Goal: Task Accomplishment & Management: Use online tool/utility

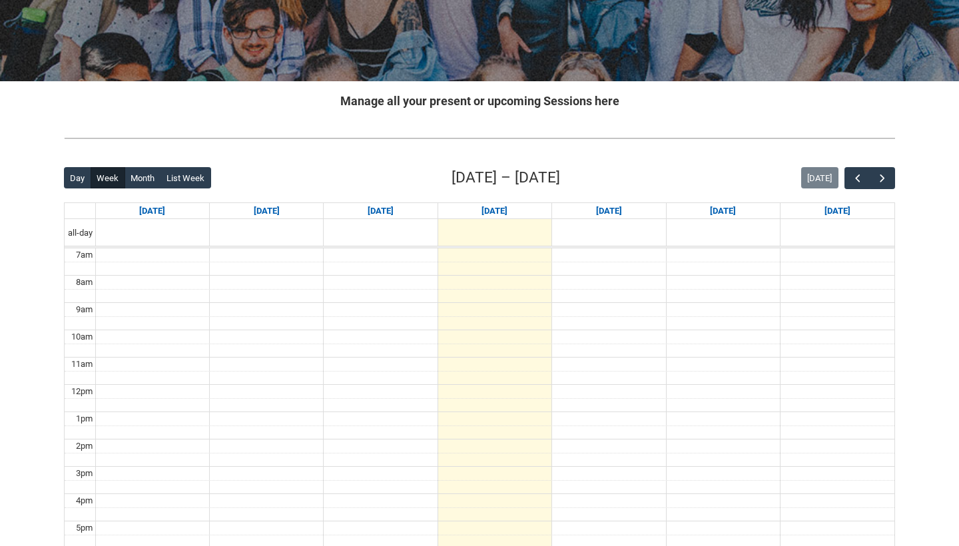
scroll to position [193, 0]
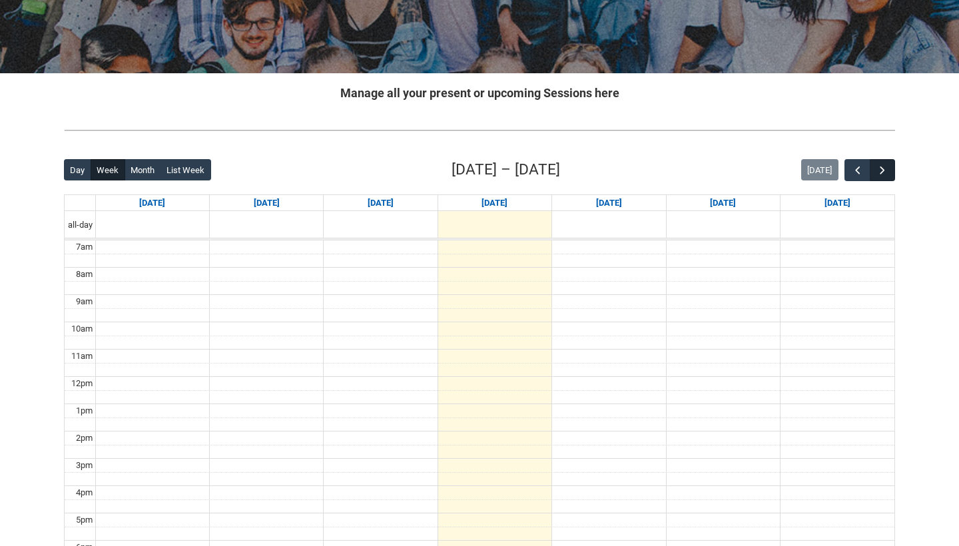
click at [876, 167] on span "button" at bounding box center [882, 170] width 13 height 13
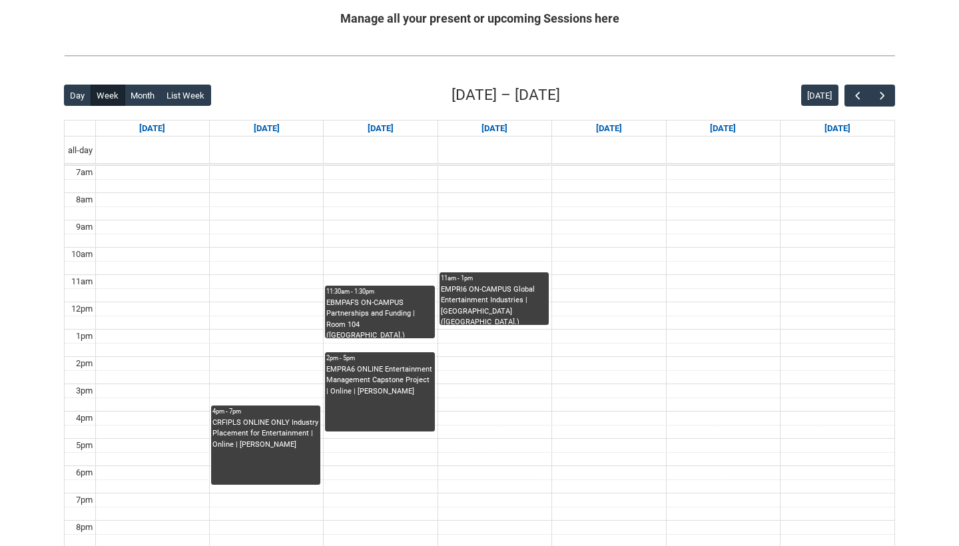
scroll to position [272, 0]
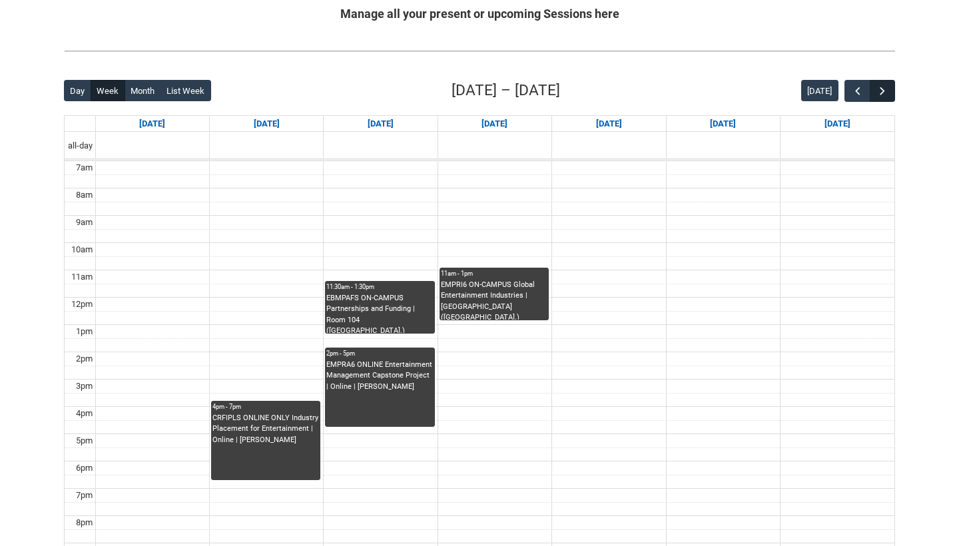
click at [882, 97] on span "button" at bounding box center [882, 91] width 13 height 13
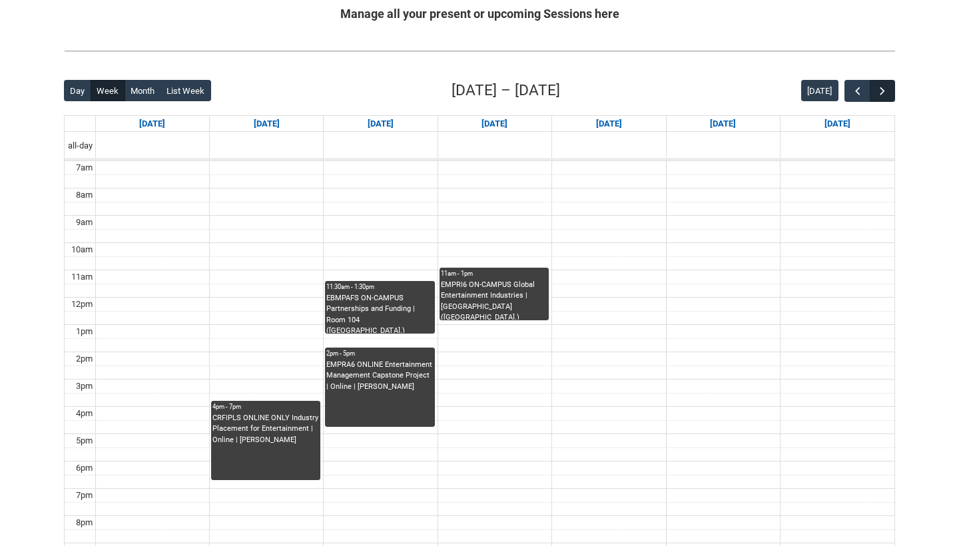
click at [882, 97] on span "button" at bounding box center [882, 91] width 13 height 13
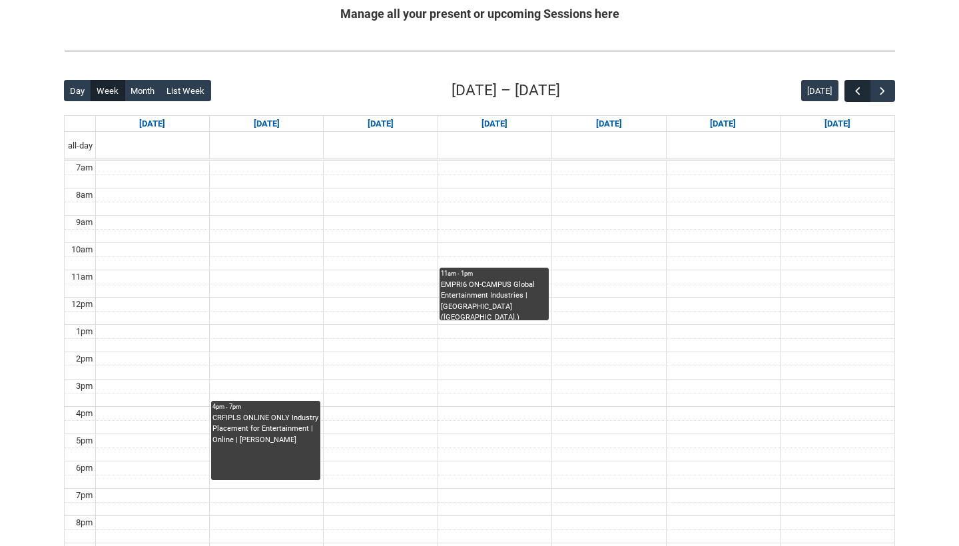
click at [860, 91] on span "button" at bounding box center [857, 91] width 13 height 13
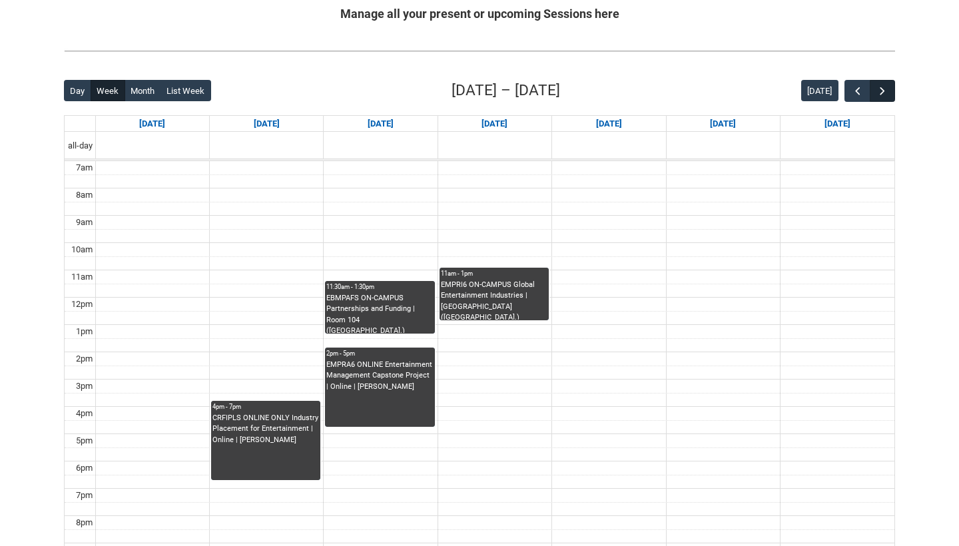
click at [881, 96] on span "button" at bounding box center [882, 91] width 13 height 13
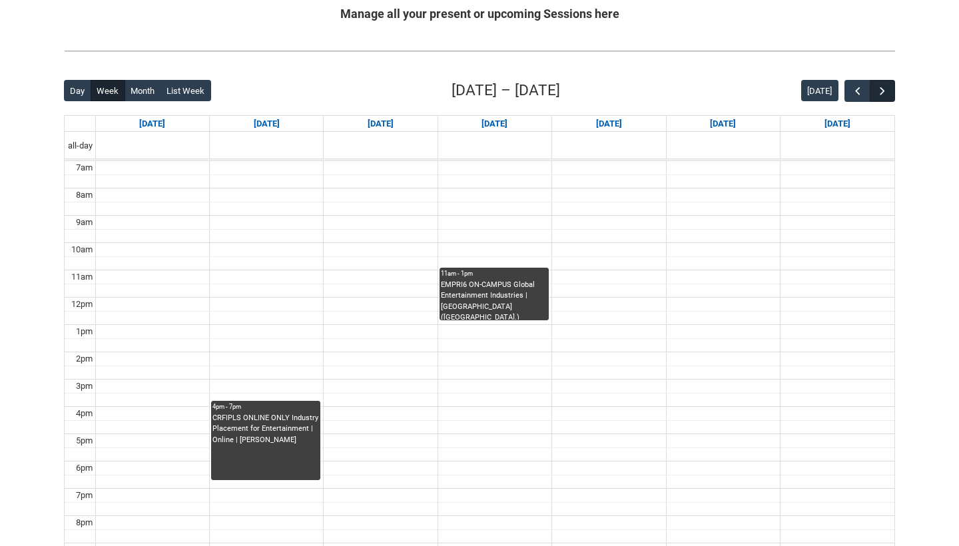
click at [877, 99] on button "button" at bounding box center [882, 91] width 25 height 22
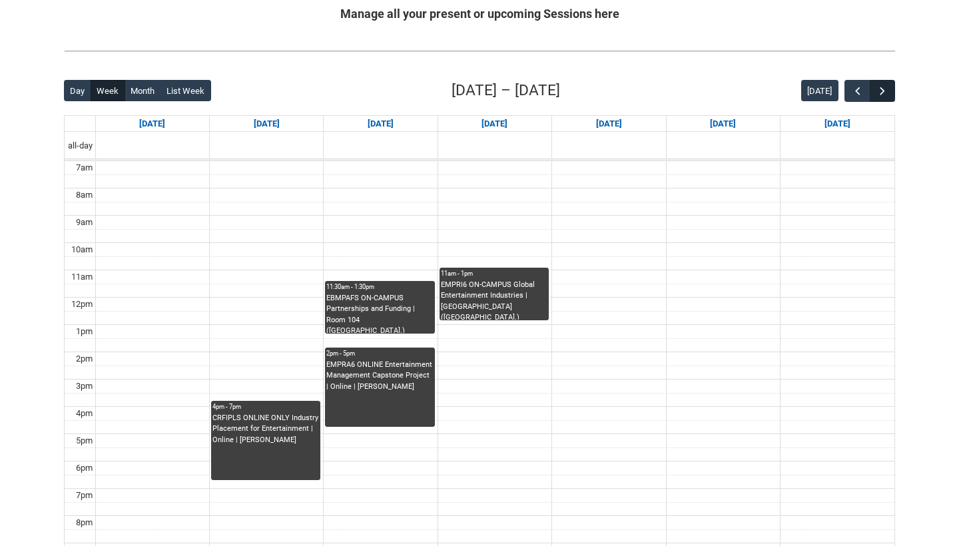
click at [877, 99] on button "button" at bounding box center [882, 91] width 25 height 22
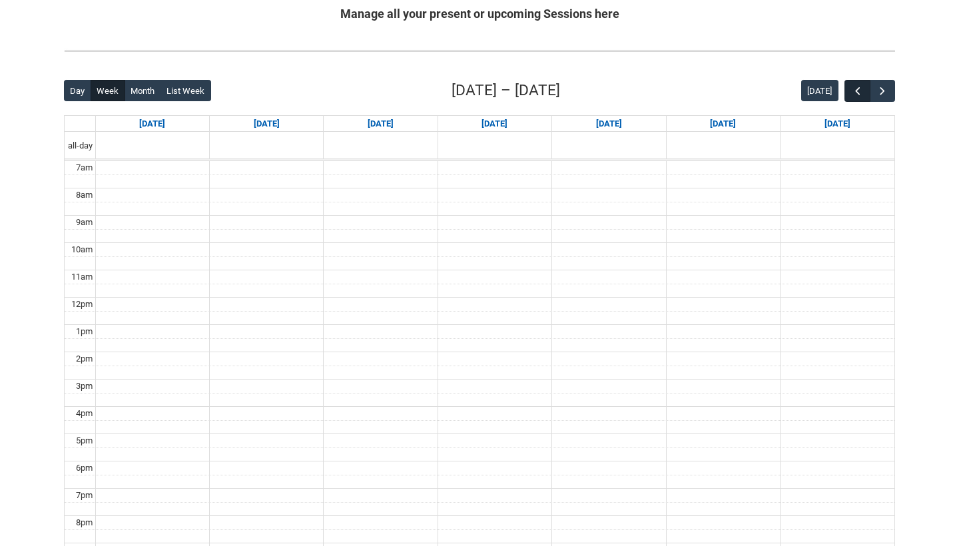
click at [855, 95] on span "button" at bounding box center [857, 91] width 13 height 13
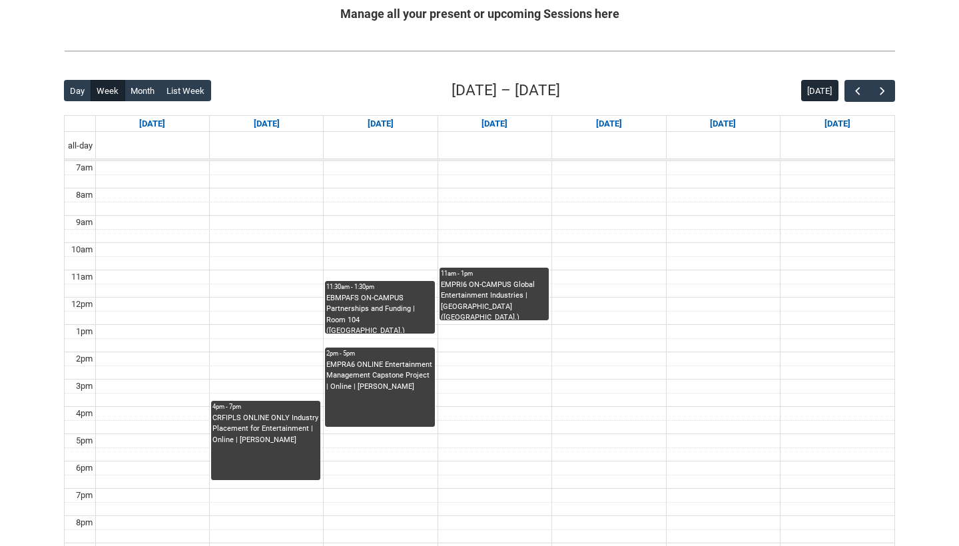
click at [810, 92] on button "[DATE]" at bounding box center [819, 90] width 37 height 21
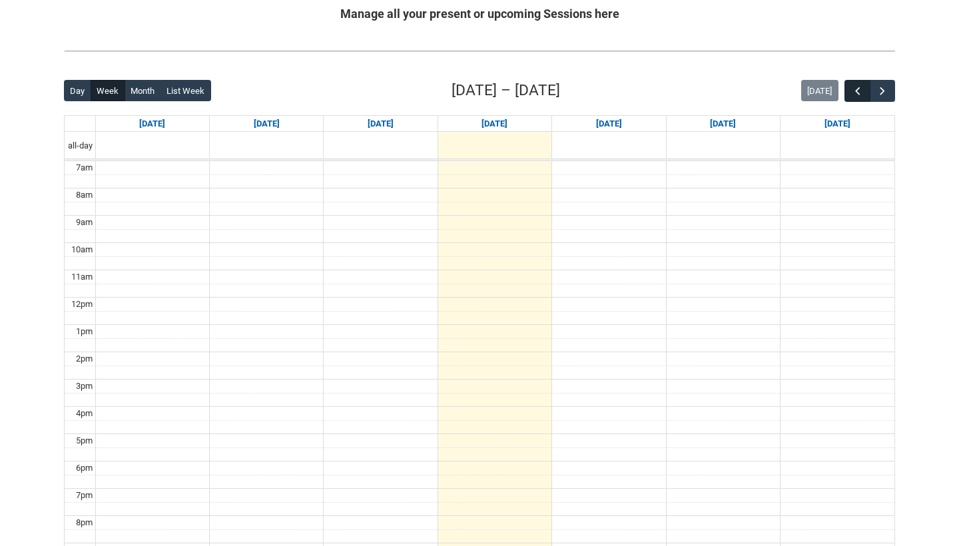
click at [867, 100] on button "button" at bounding box center [857, 91] width 25 height 22
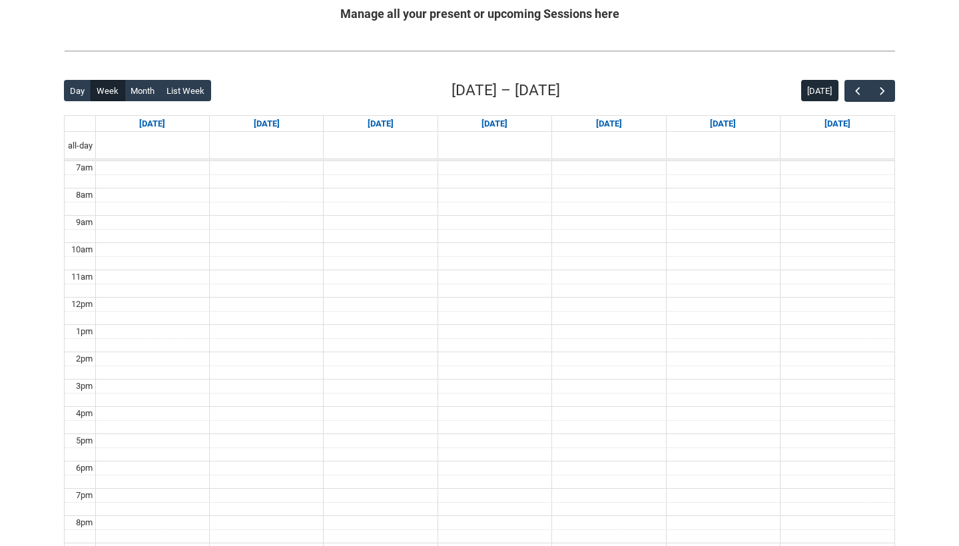
click at [821, 88] on button "[DATE]" at bounding box center [819, 90] width 37 height 21
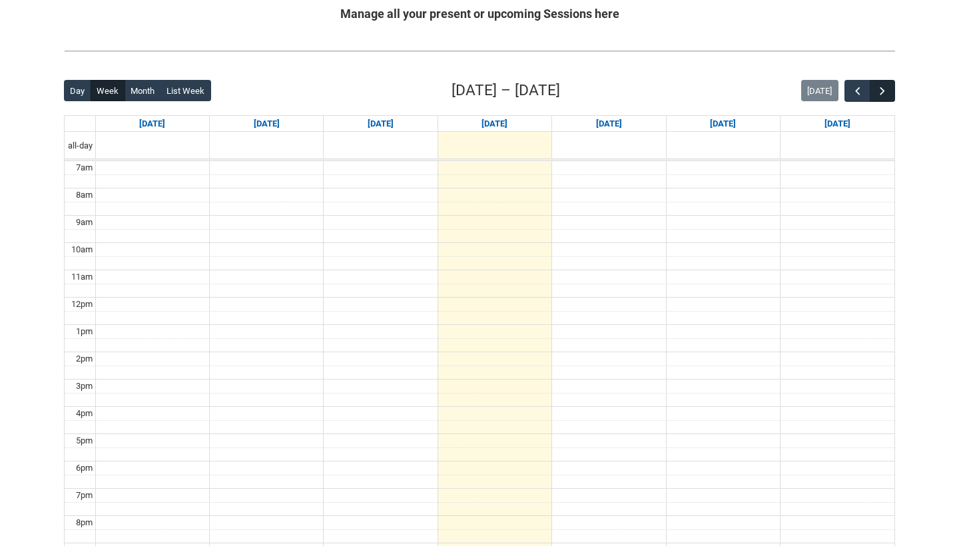
click at [881, 96] on span "button" at bounding box center [882, 91] width 13 height 13
